Goal: Task Accomplishment & Management: Use online tool/utility

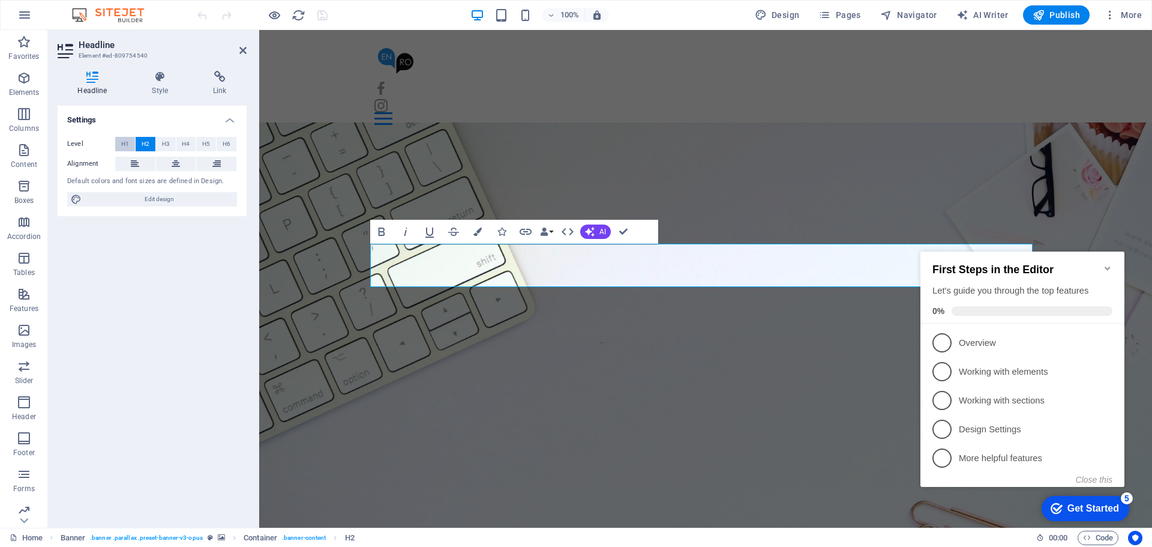
click at [126, 142] on span "H1" at bounding box center [125, 144] width 8 height 14
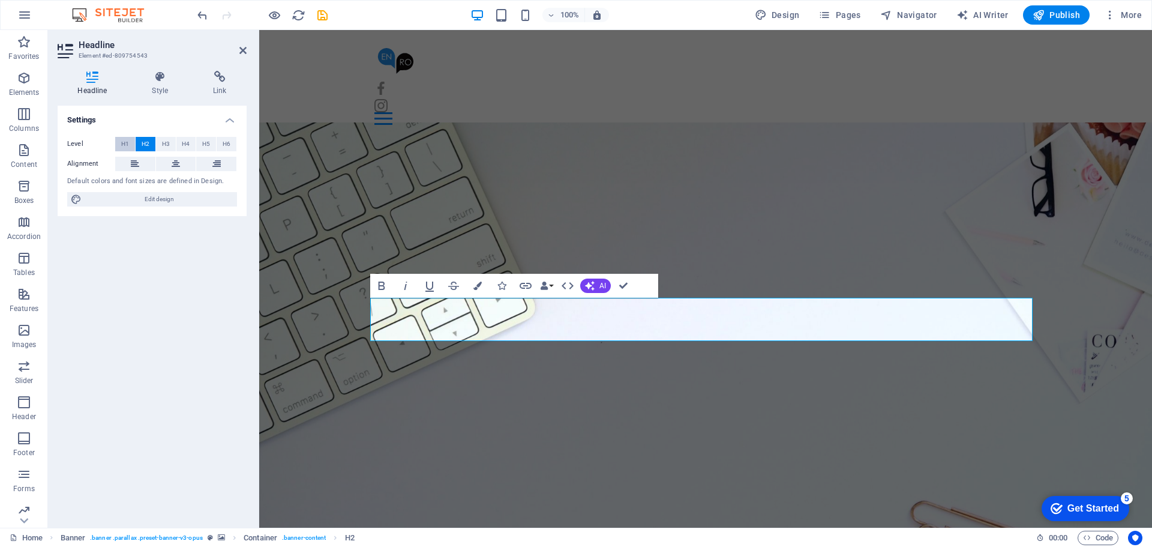
click at [119, 142] on button "H1" at bounding box center [125, 144] width 20 height 14
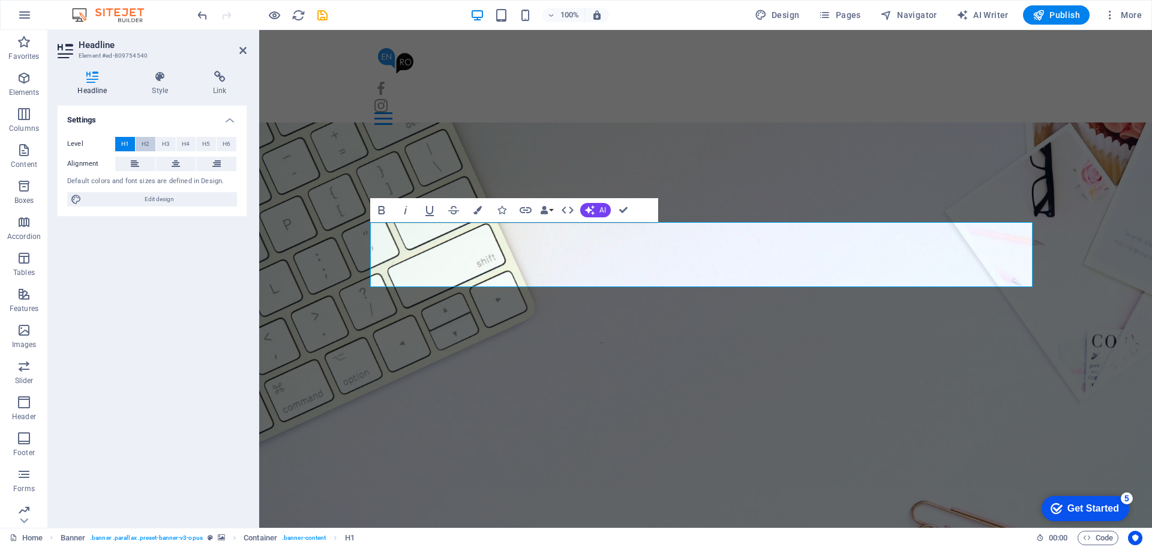
click at [142, 142] on span "H2" at bounding box center [146, 144] width 8 height 14
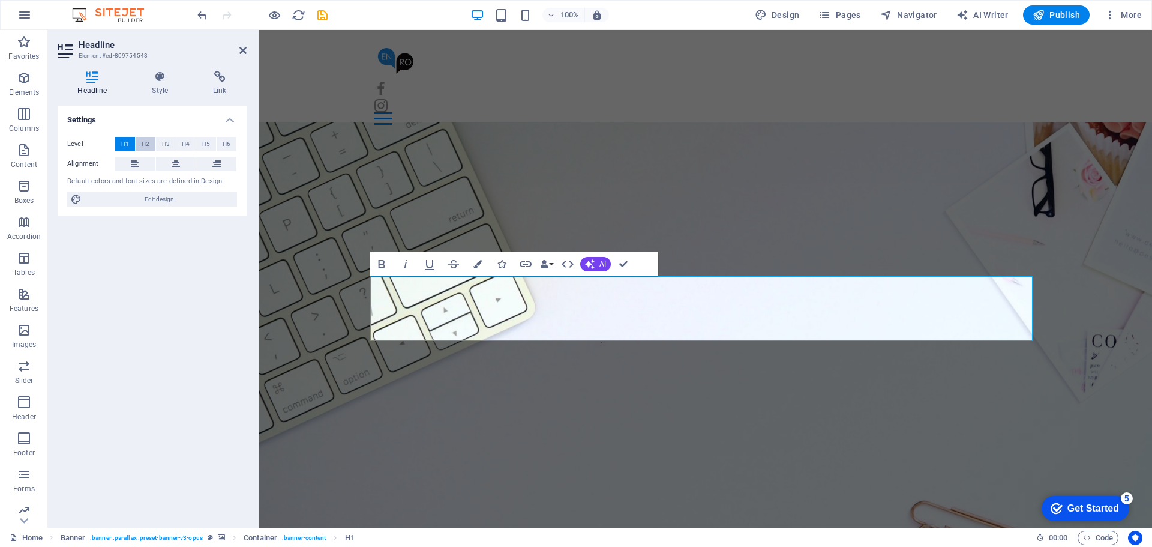
click at [146, 140] on span "H2" at bounding box center [146, 144] width 8 height 14
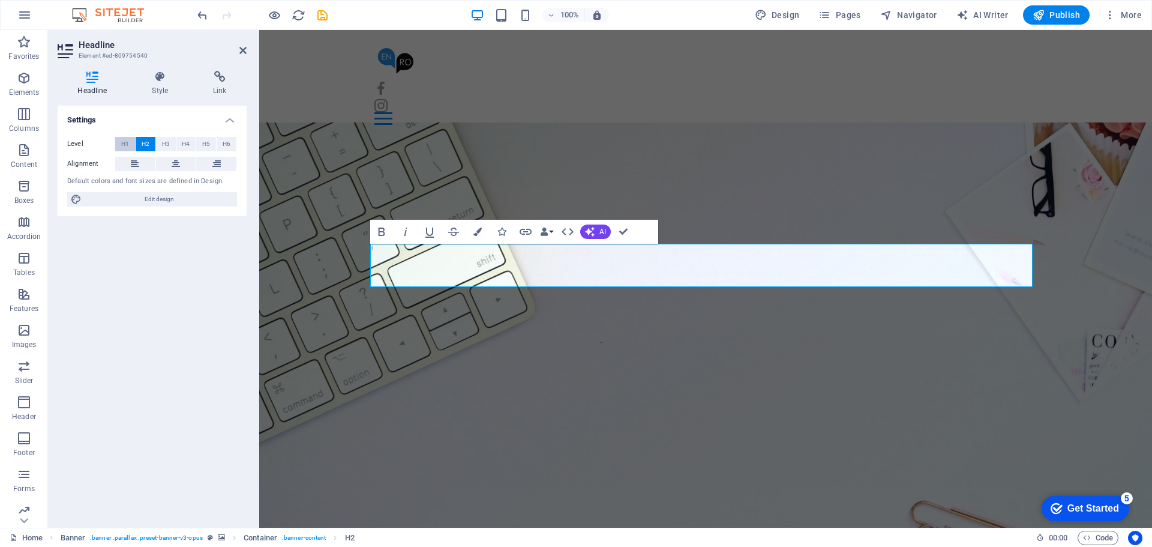
click at [130, 143] on button "H1" at bounding box center [125, 144] width 20 height 14
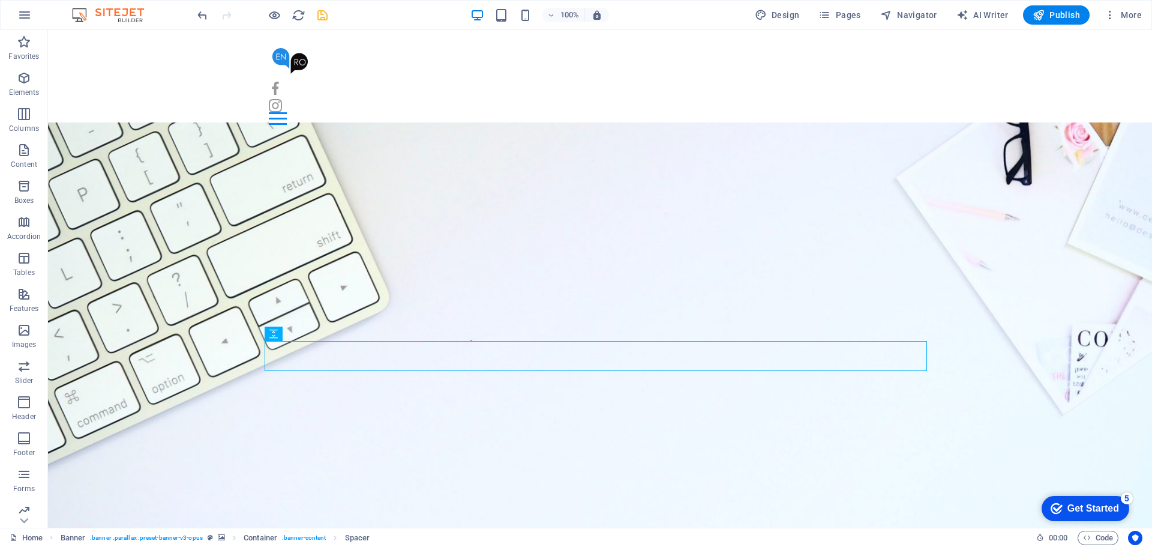
click at [320, 12] on icon "save" at bounding box center [323, 15] width 14 height 14
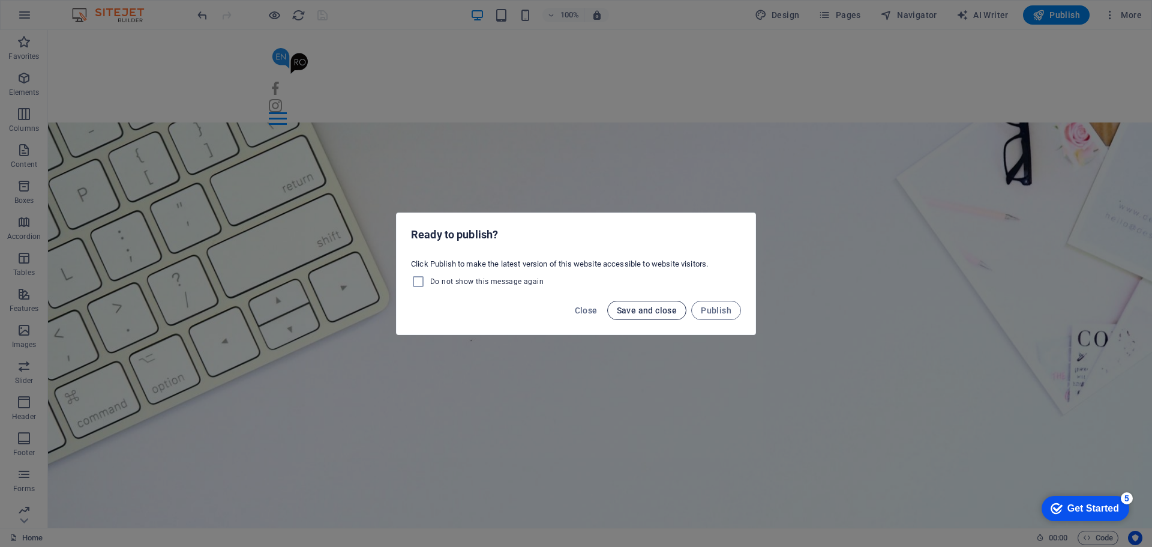
click at [662, 313] on span "Save and close" at bounding box center [647, 311] width 61 height 10
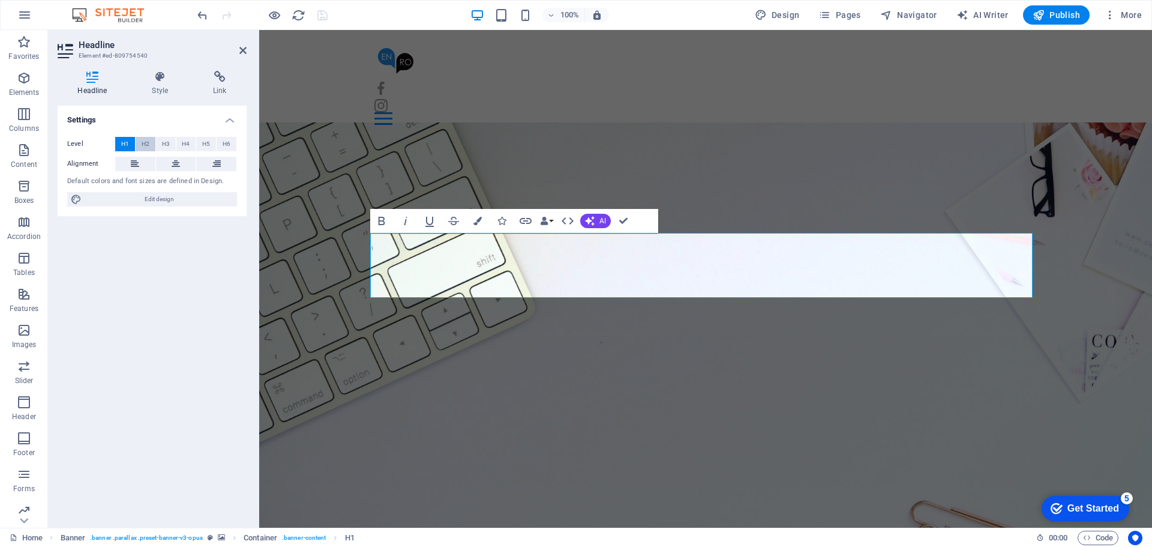
click at [139, 137] on button "H2" at bounding box center [146, 144] width 20 height 14
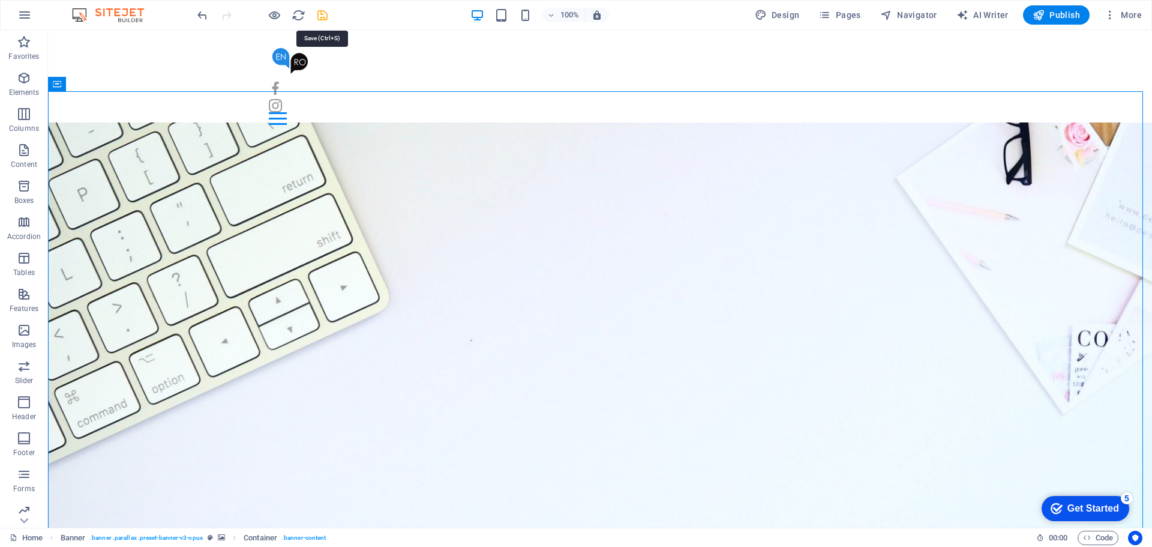
click at [327, 10] on icon "save" at bounding box center [323, 15] width 14 height 14
